Goal: Task Accomplishment & Management: Manage account settings

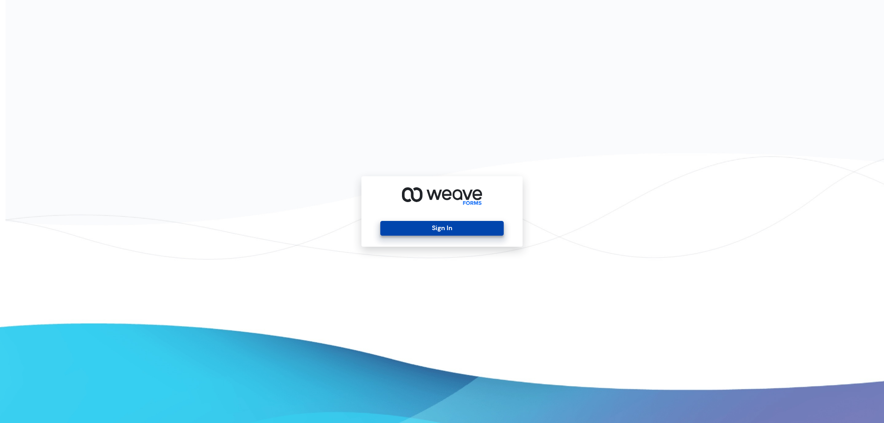
click at [422, 223] on button "Sign In" at bounding box center [441, 228] width 123 height 15
